Goal: Find specific fact: Locate a discrete piece of known information

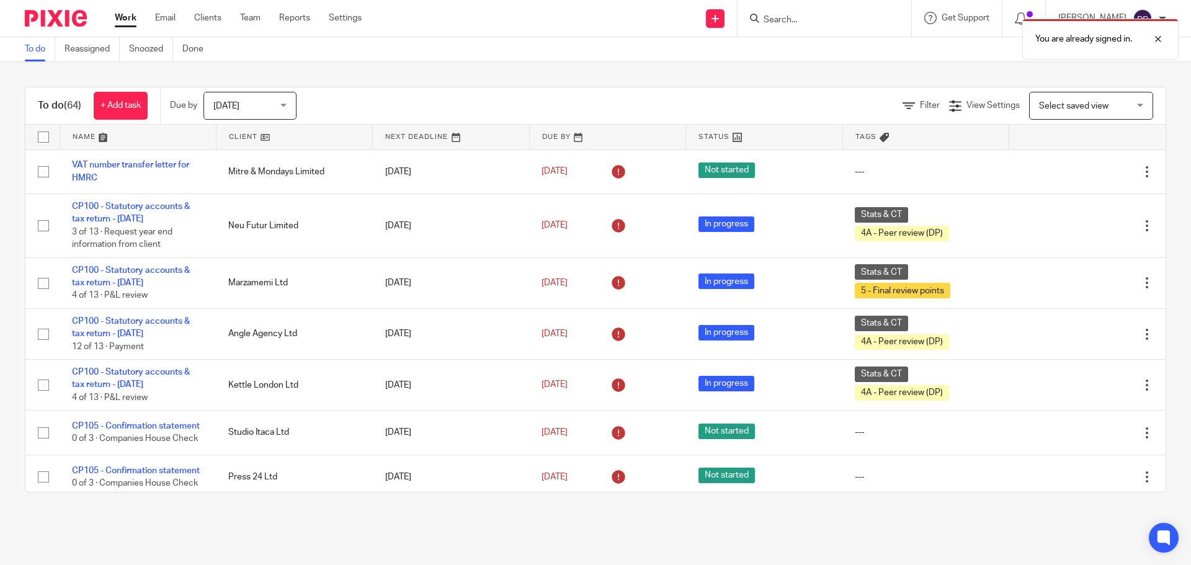
click at [804, 24] on div "You are already signed in." at bounding box center [887, 35] width 583 height 47
click at [808, 17] on div "You are already signed in." at bounding box center [887, 35] width 583 height 47
click at [1161, 38] on div at bounding box center [1149, 39] width 34 height 15
drag, startPoint x: 869, startPoint y: 13, endPoint x: 863, endPoint y: 16, distance: 6.7
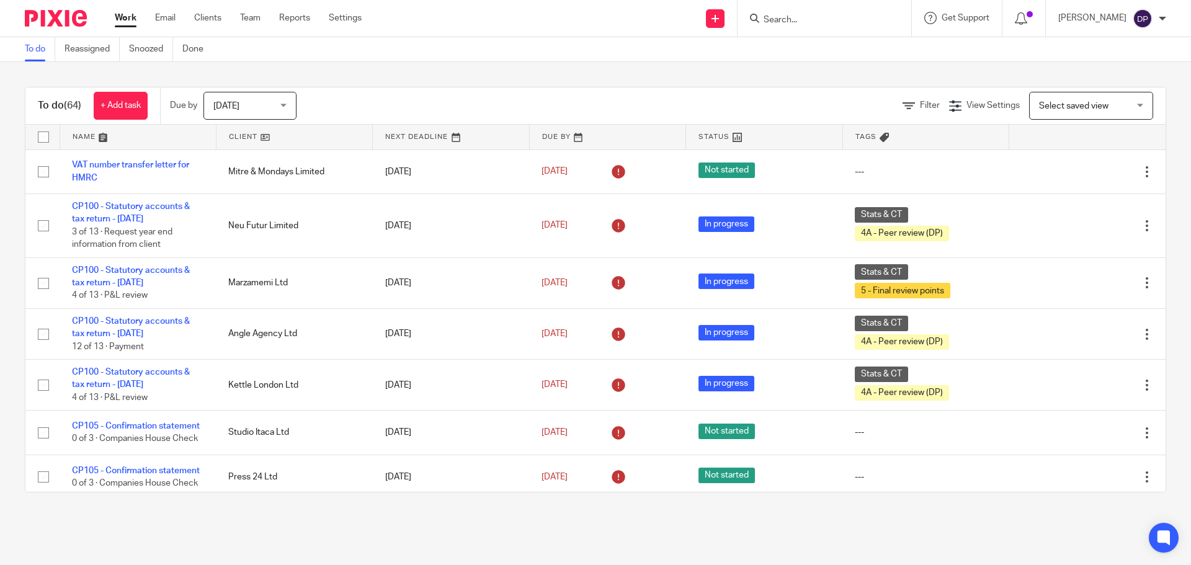
click at [869, 13] on form at bounding box center [829, 19] width 132 height 16
click at [841, 24] on input "Search" at bounding box center [819, 20] width 112 height 11
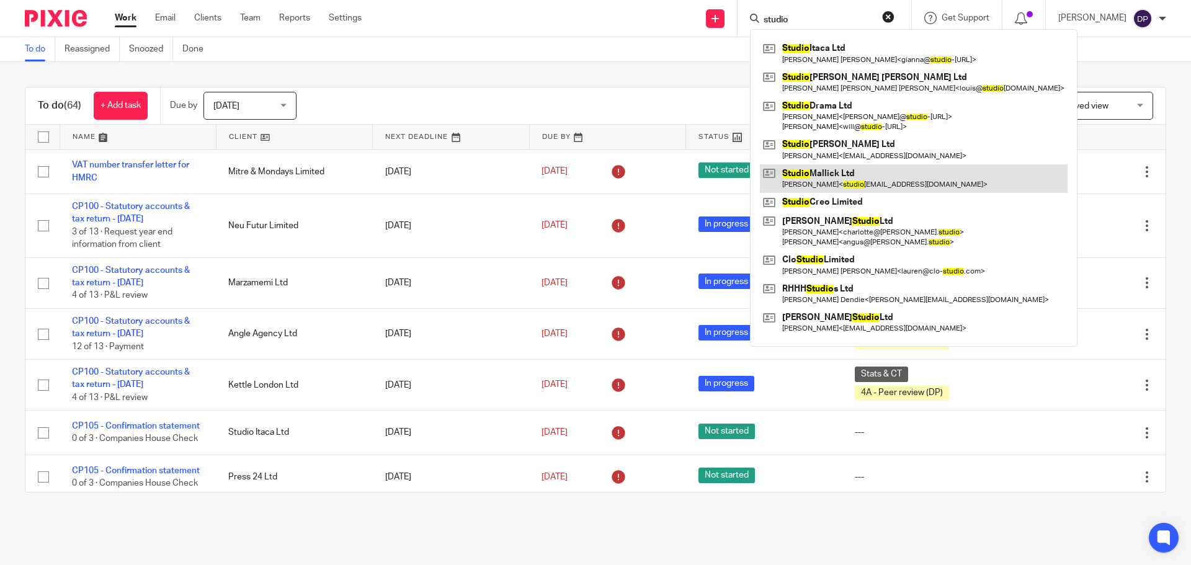
type input "studio"
click at [871, 176] on link at bounding box center [914, 178] width 308 height 29
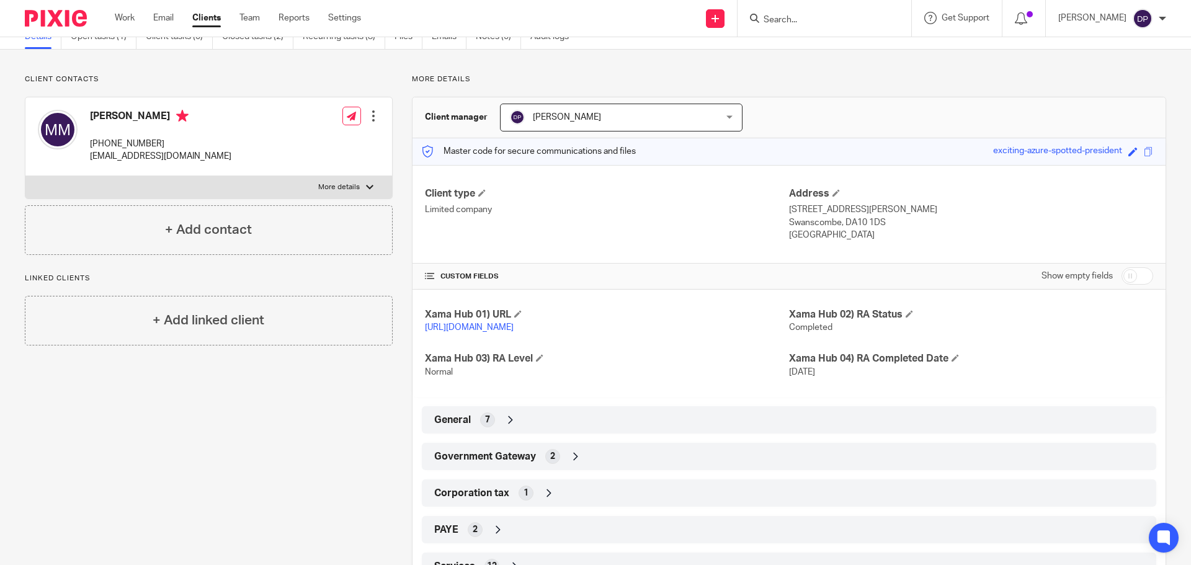
scroll to position [107, 0]
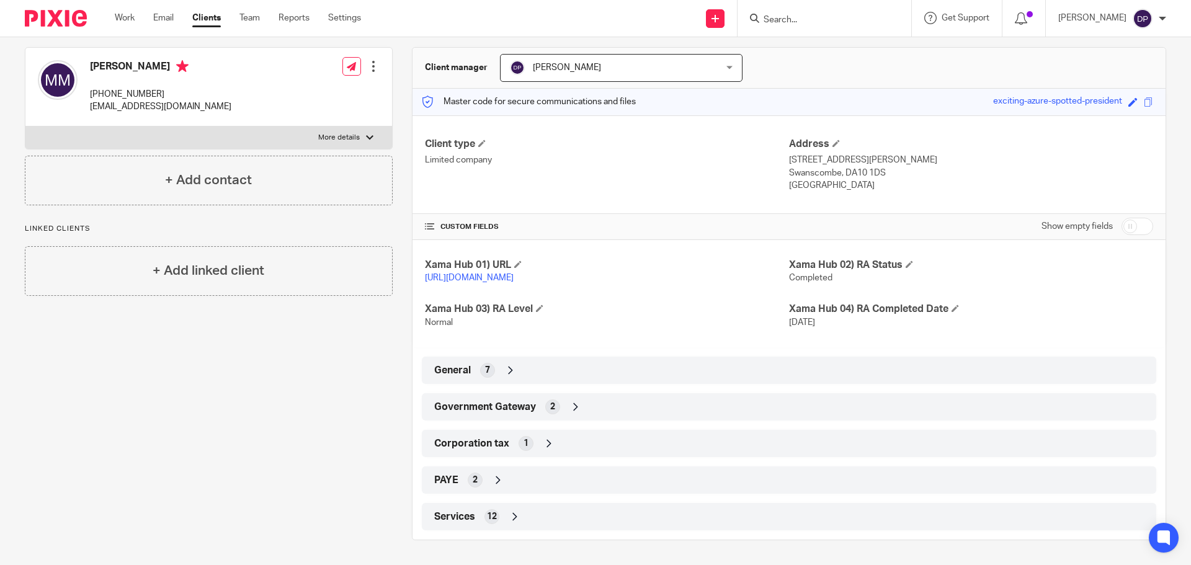
click at [539, 408] on div "Government Gateway 2" at bounding box center [789, 407] width 716 height 21
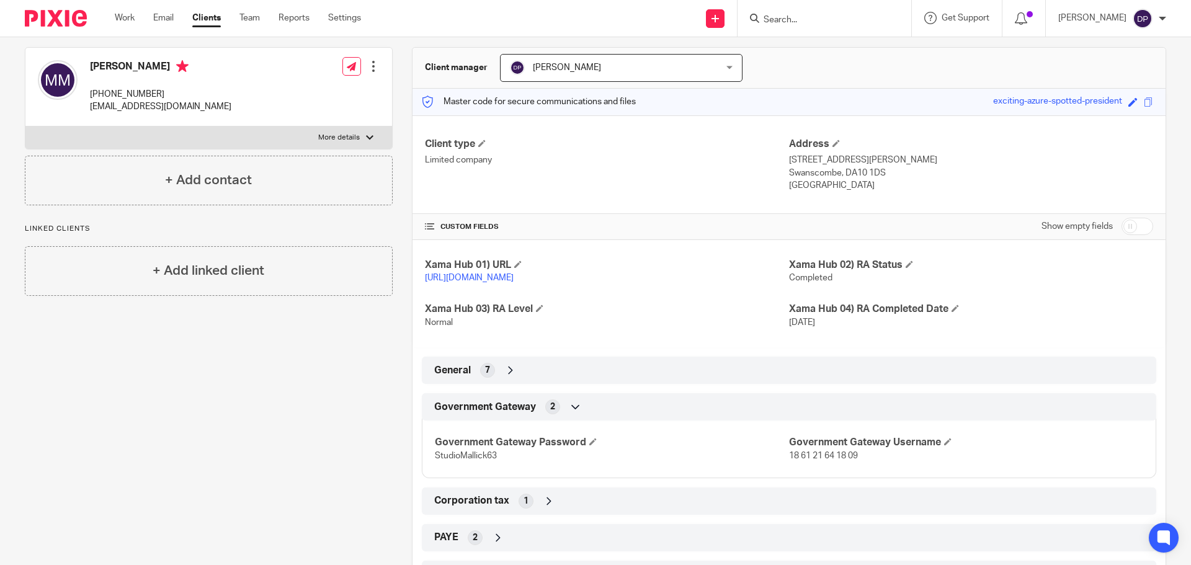
click at [820, 456] on span "18 61 21 64 18 09" at bounding box center [823, 456] width 69 height 9
click at [820, 455] on span "18 61 21 64 18 09" at bounding box center [823, 456] width 69 height 9
copy p "18 61 21 64 18 09"
drag, startPoint x: 478, startPoint y: 456, endPoint x: 431, endPoint y: 455, distance: 47.2
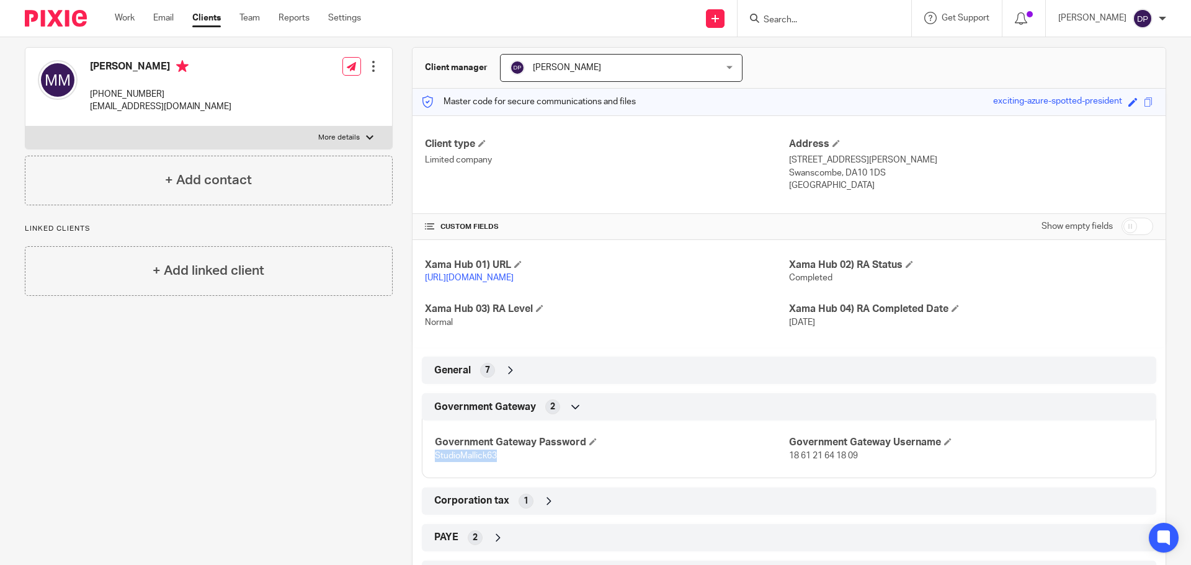
click at [431, 455] on div "Government Gateway Password StudioMallick63 Government Gateway Username 18 61 2…" at bounding box center [789, 444] width 735 height 67
copy span "StudioMallick63"
